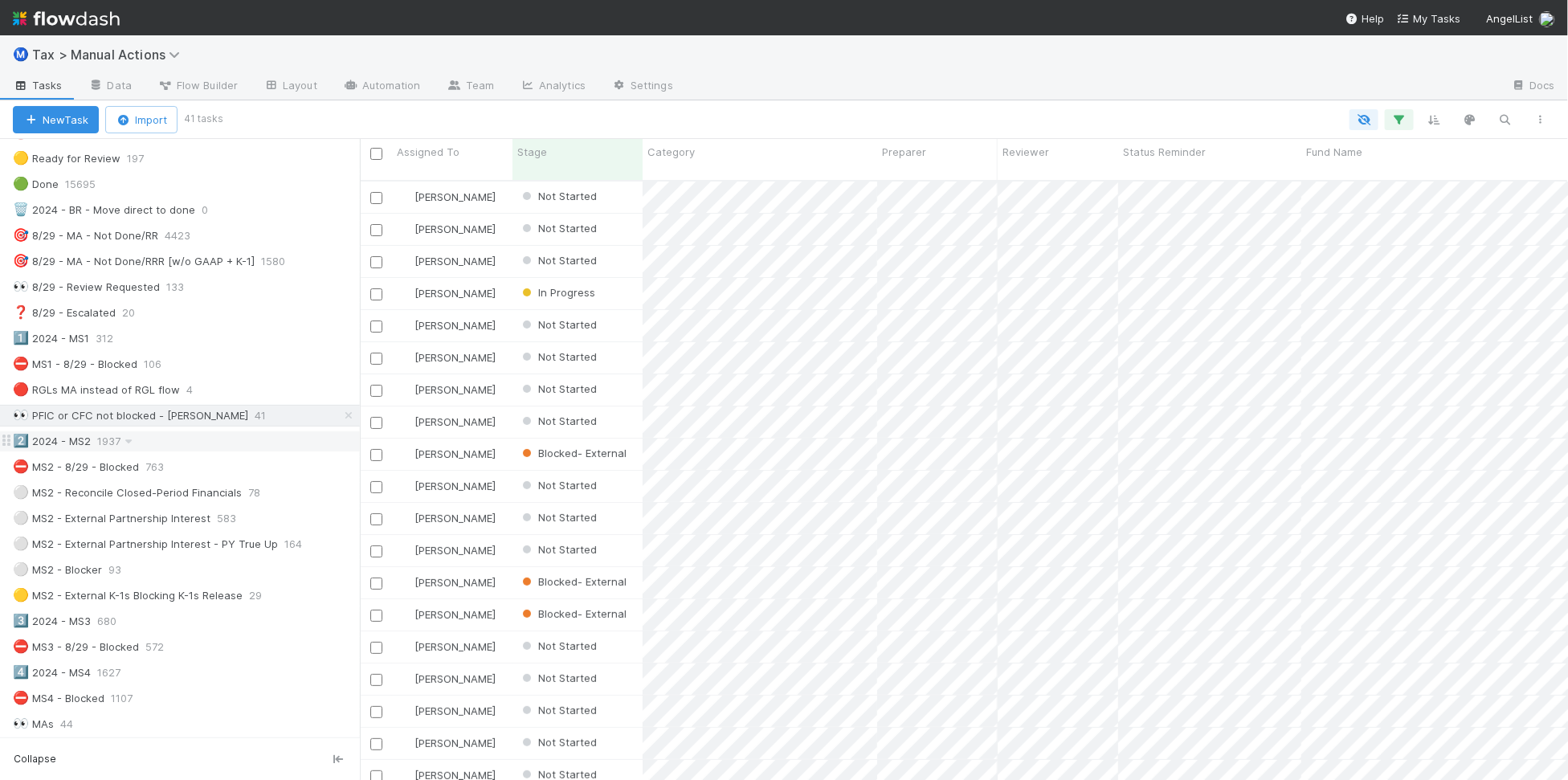
scroll to position [101, 0]
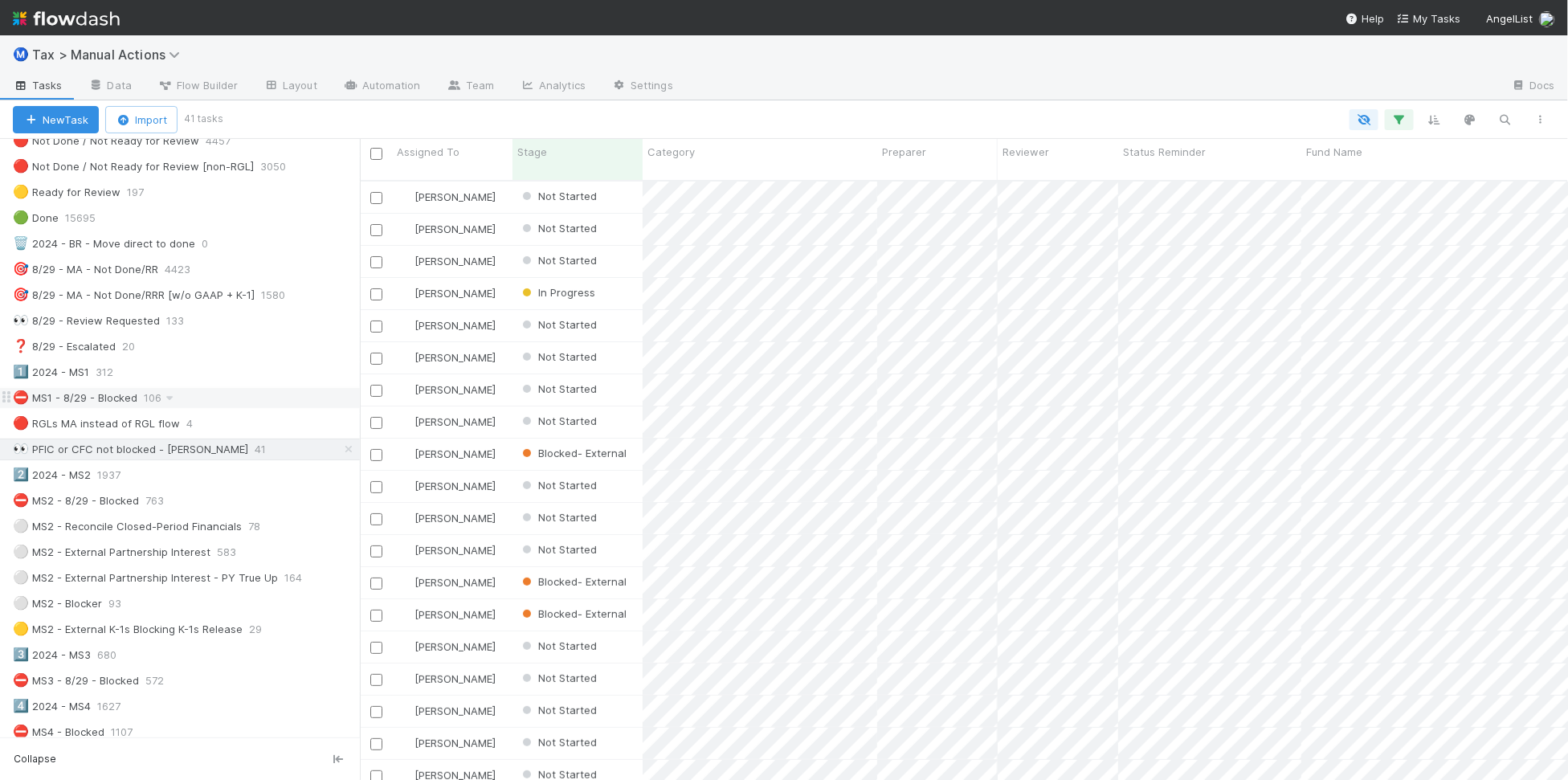
click at [238, 406] on div "⛔ MS1 - 8/29 - Blocked 106" at bounding box center [186, 398] width 347 height 20
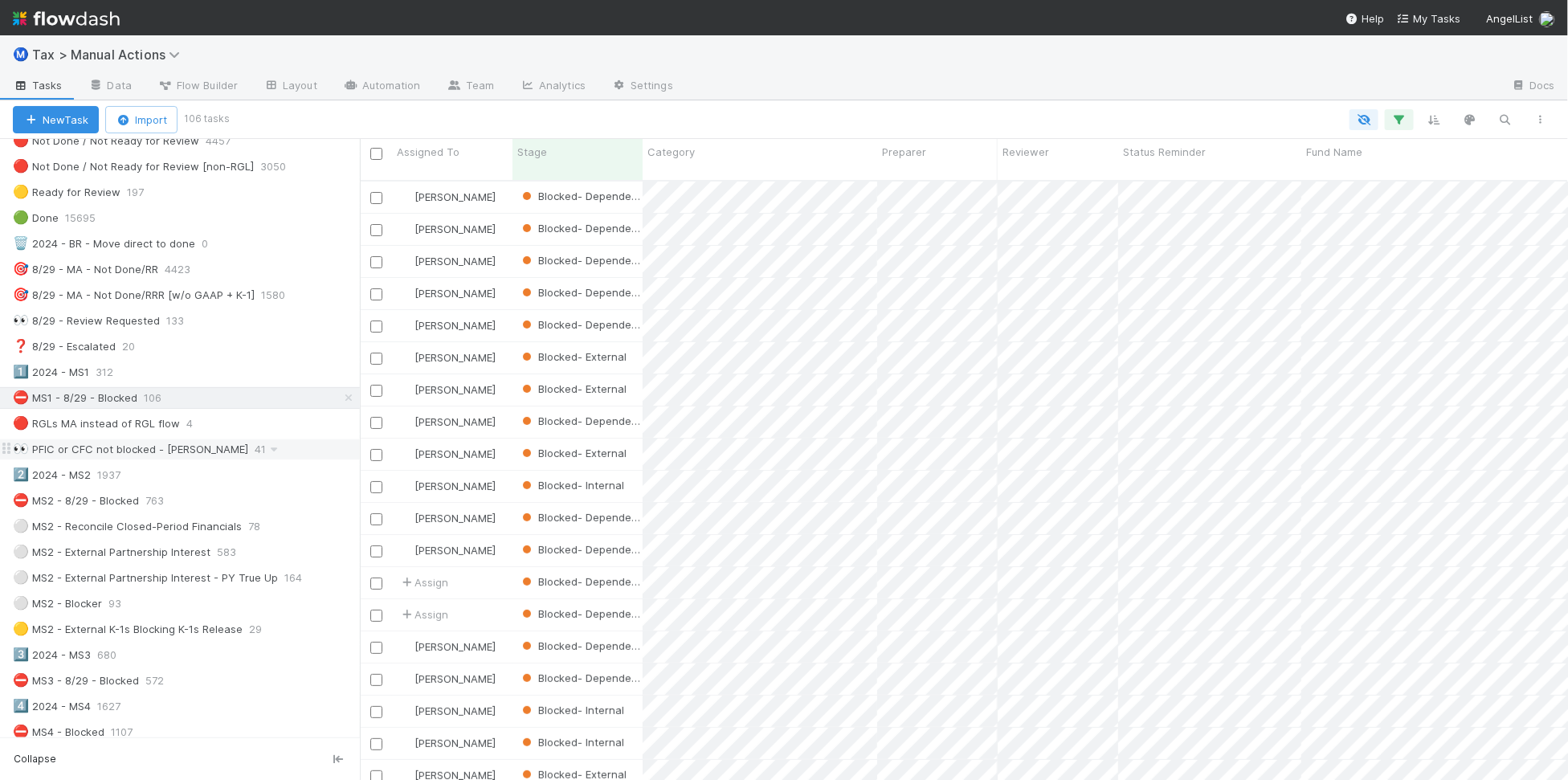
click at [245, 455] on div "👀 PFIC or CFC not blocked - [PERSON_NAME] 41" at bounding box center [186, 450] width 347 height 20
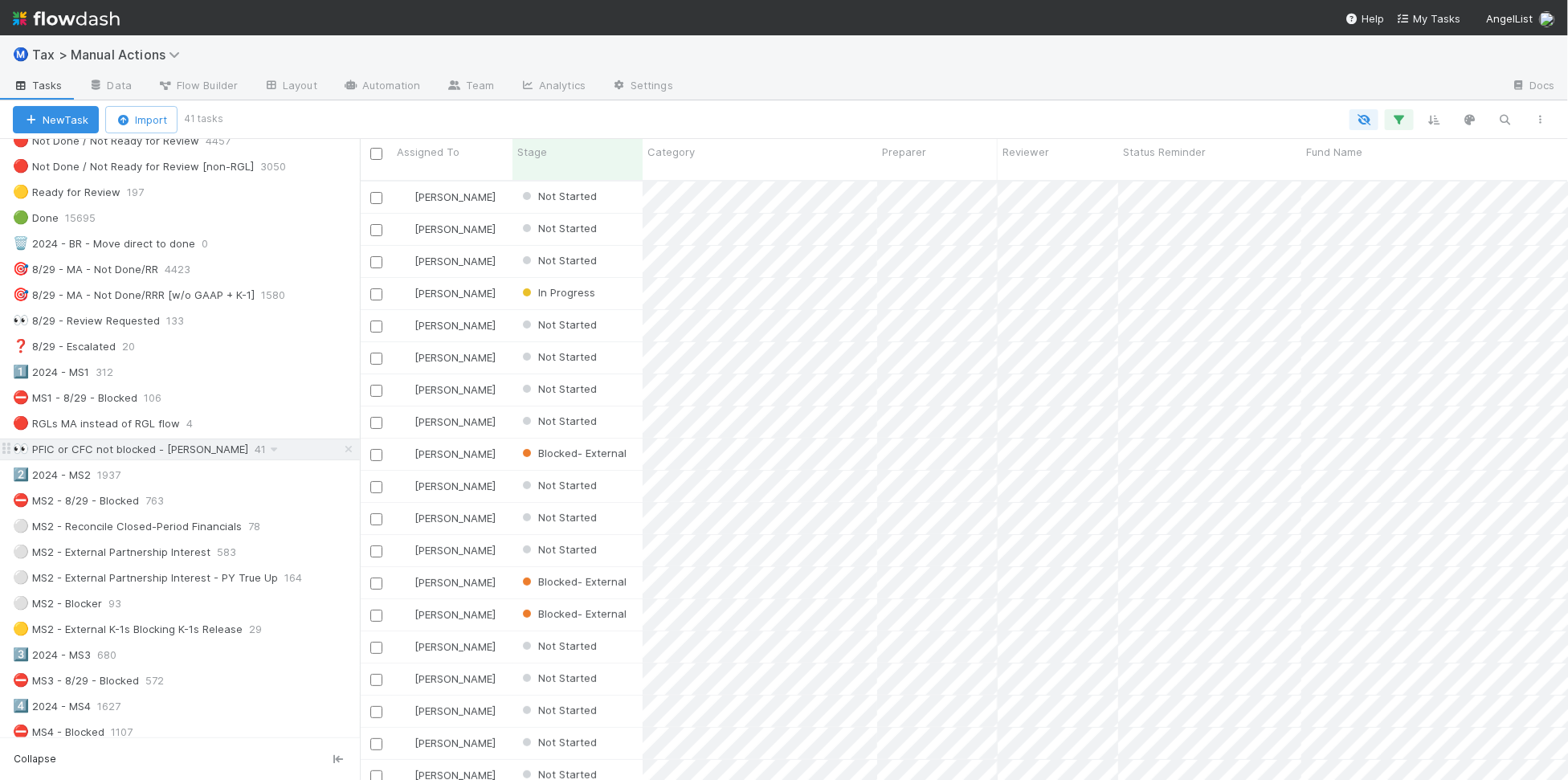
scroll to position [597, 1193]
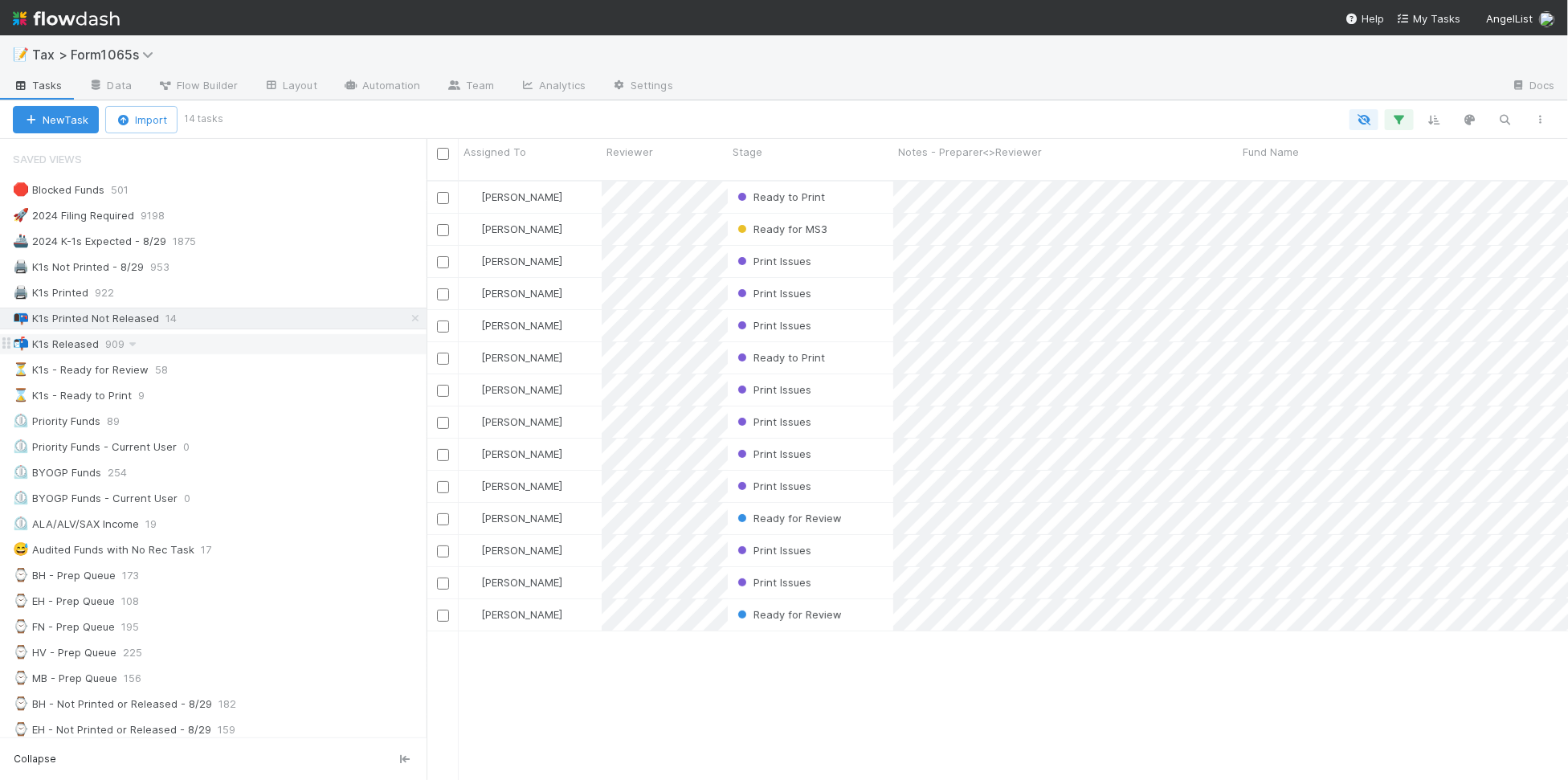
scroll to position [597, 1126]
click at [1202, 498] on div at bounding box center [784, 390] width 1568 height 780
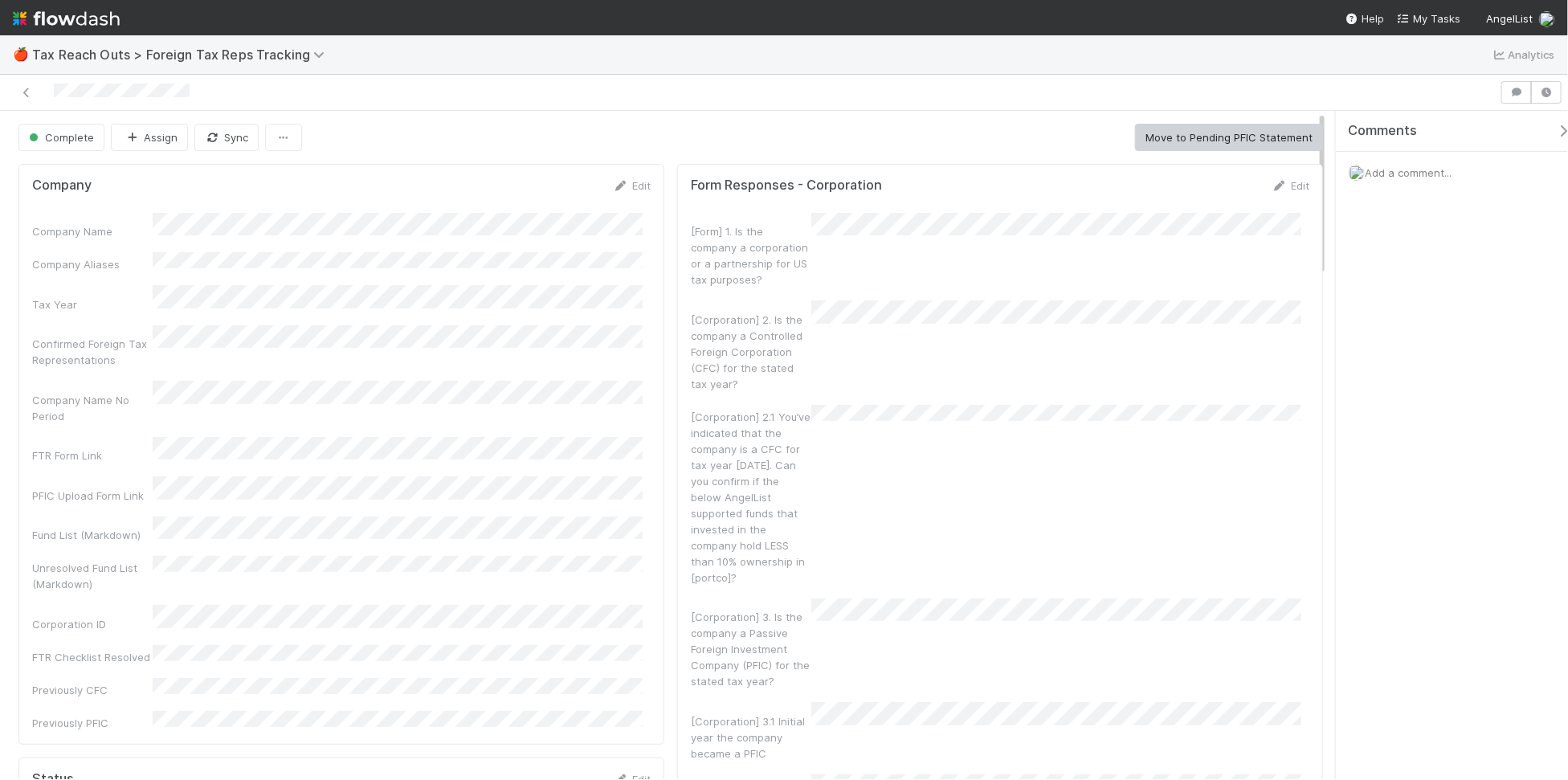
click at [1133, 51] on div "🍎 Tax Reach Outs > Foreign Tax Reps Tracking Analytics" at bounding box center [784, 55] width 1568 height 39
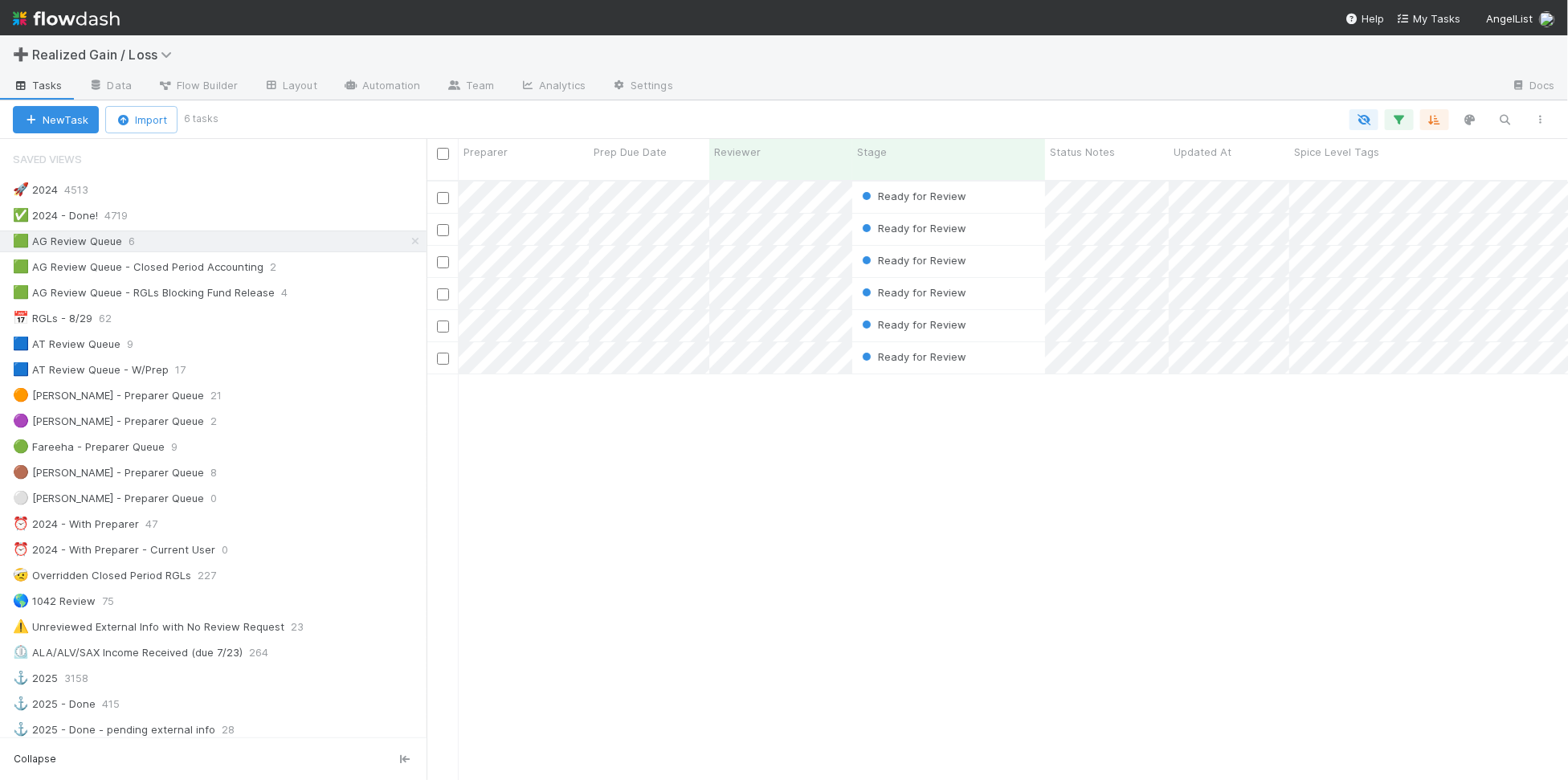
scroll to position [597, 1126]
